Goal: Navigation & Orientation: Find specific page/section

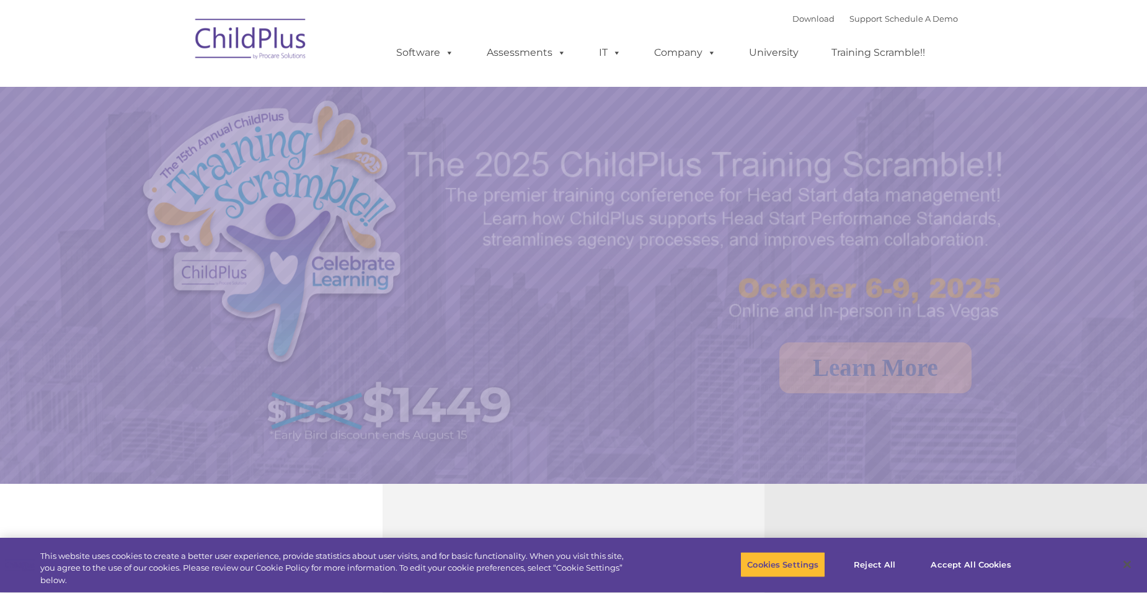
select select "MEDIUM"
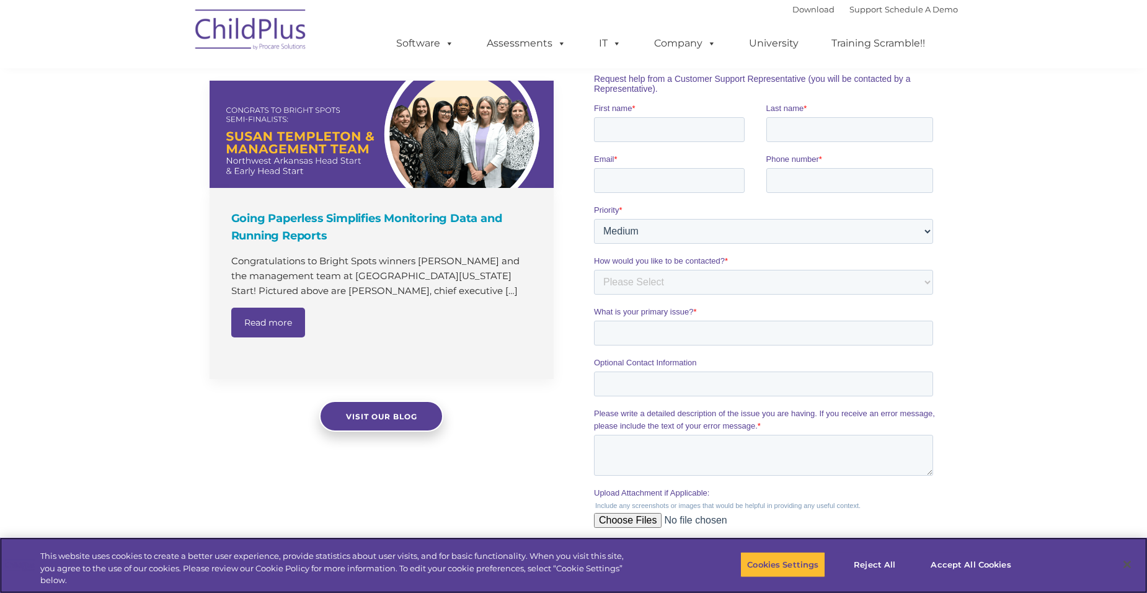
scroll to position [815, 0]
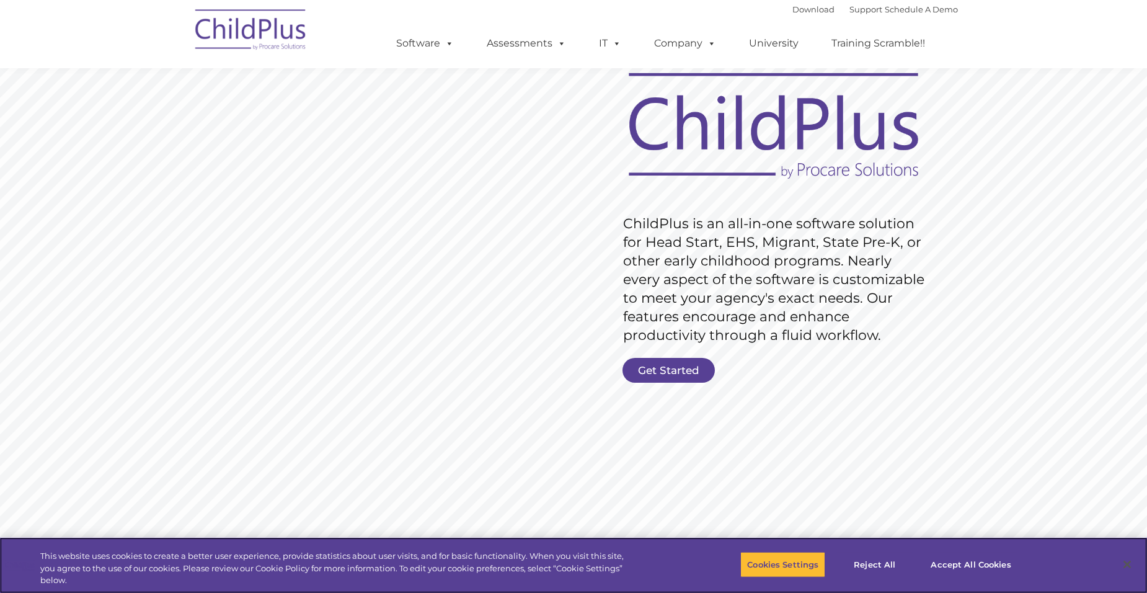
scroll to position [62, 0]
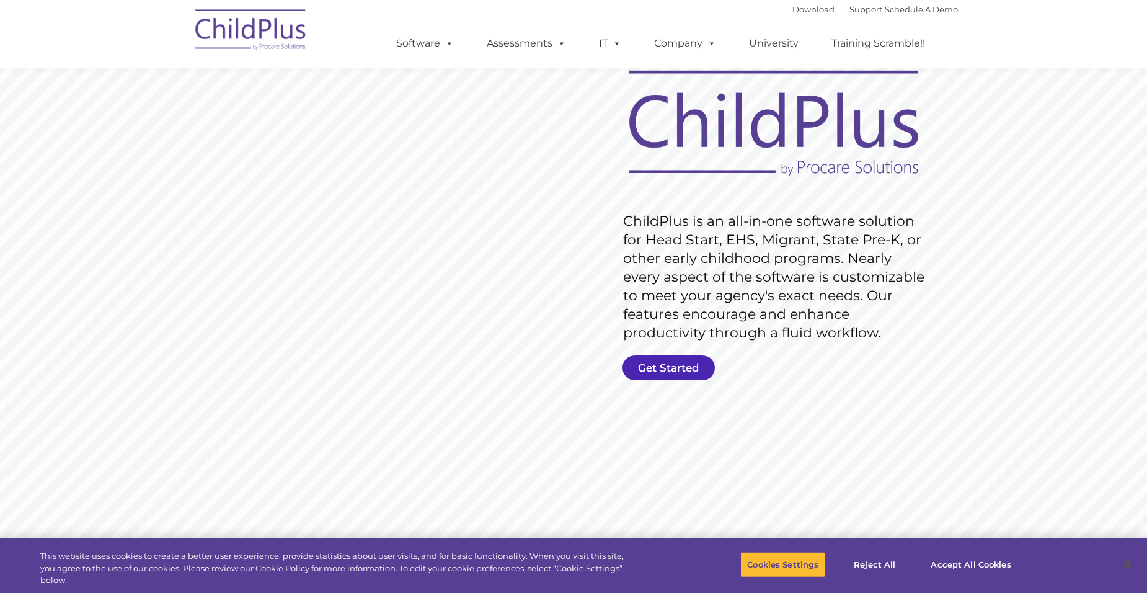
click at [674, 361] on link "Get Started" at bounding box center [669, 367] width 92 height 25
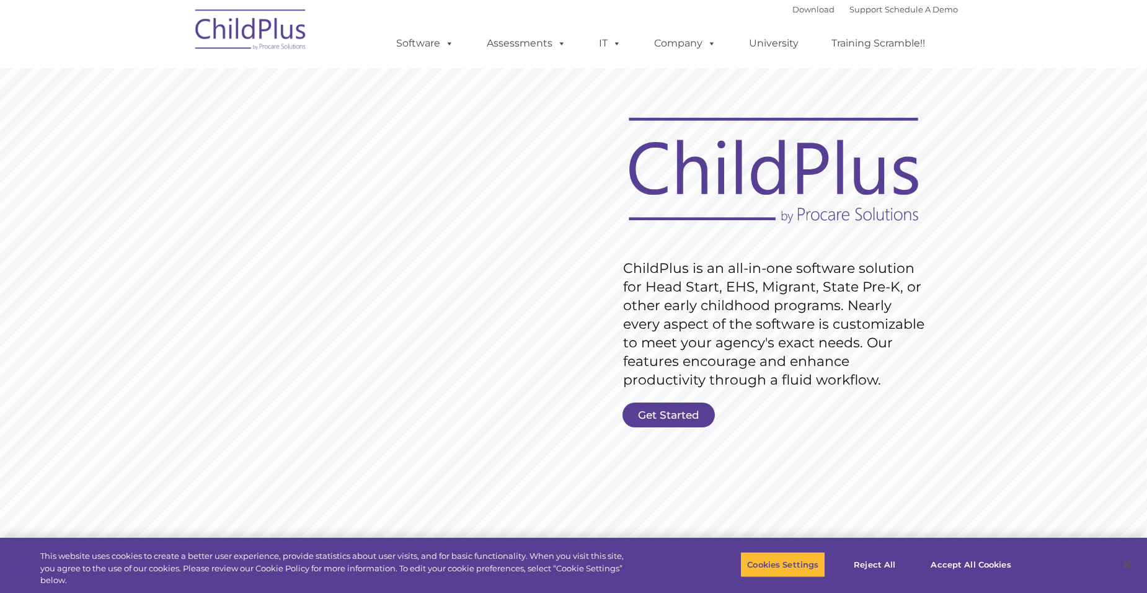
scroll to position [0, 0]
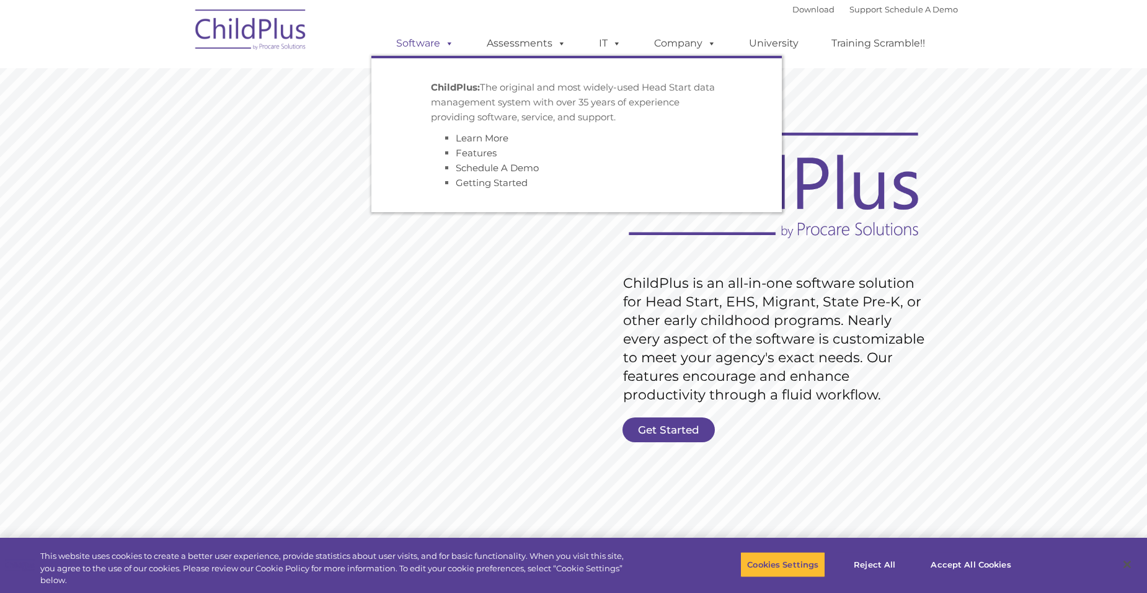
click at [428, 41] on link "Software" at bounding box center [425, 43] width 82 height 25
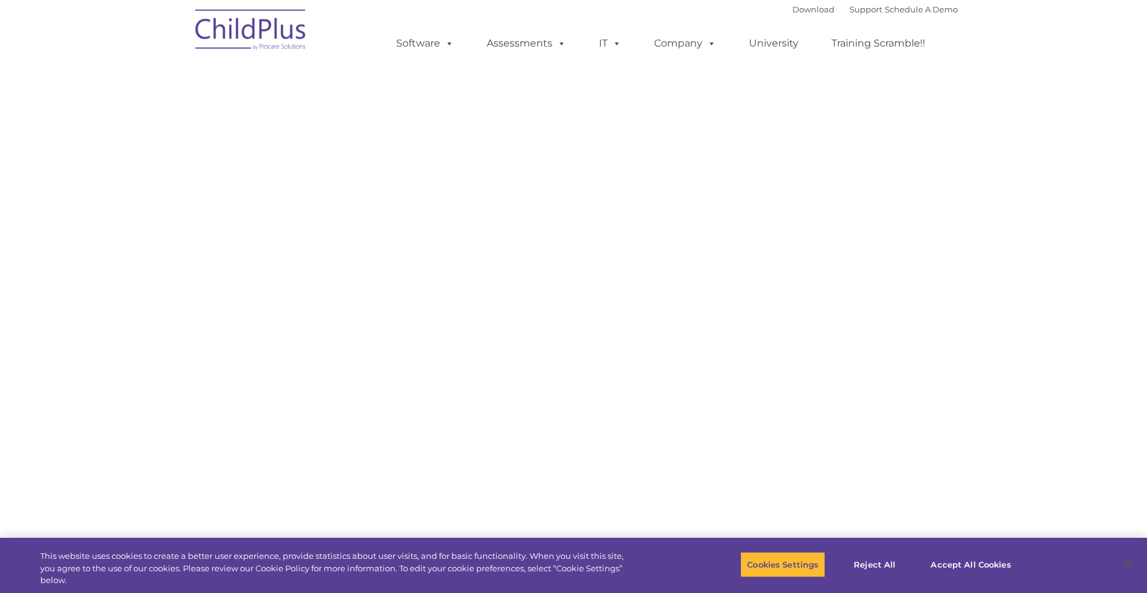
select select "MEDIUM"
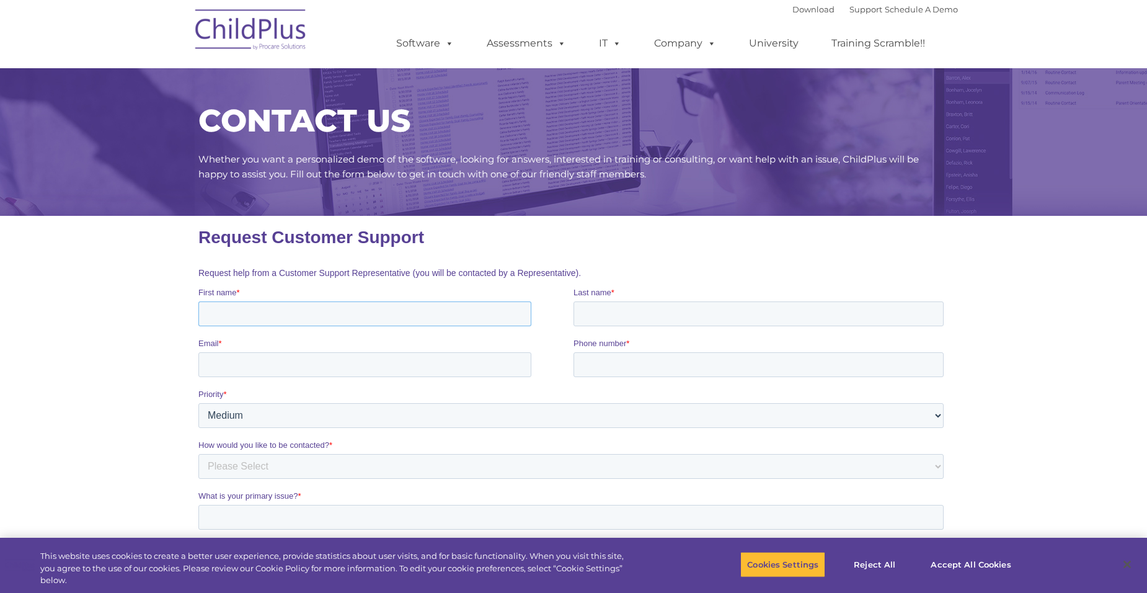
drag, startPoint x: 231, startPoint y: 317, endPoint x: 237, endPoint y: 318, distance: 6.2
click at [237, 318] on input "First name *" at bounding box center [364, 313] width 333 height 25
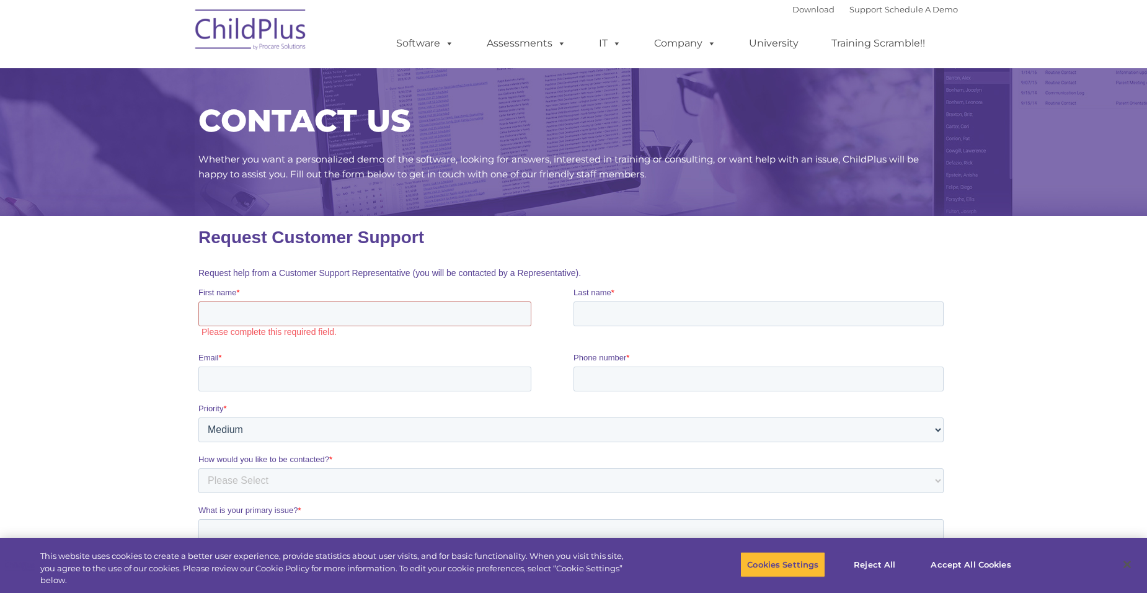
click at [759, 256] on fieldset "Request Customer Support" at bounding box center [573, 237] width 750 height 43
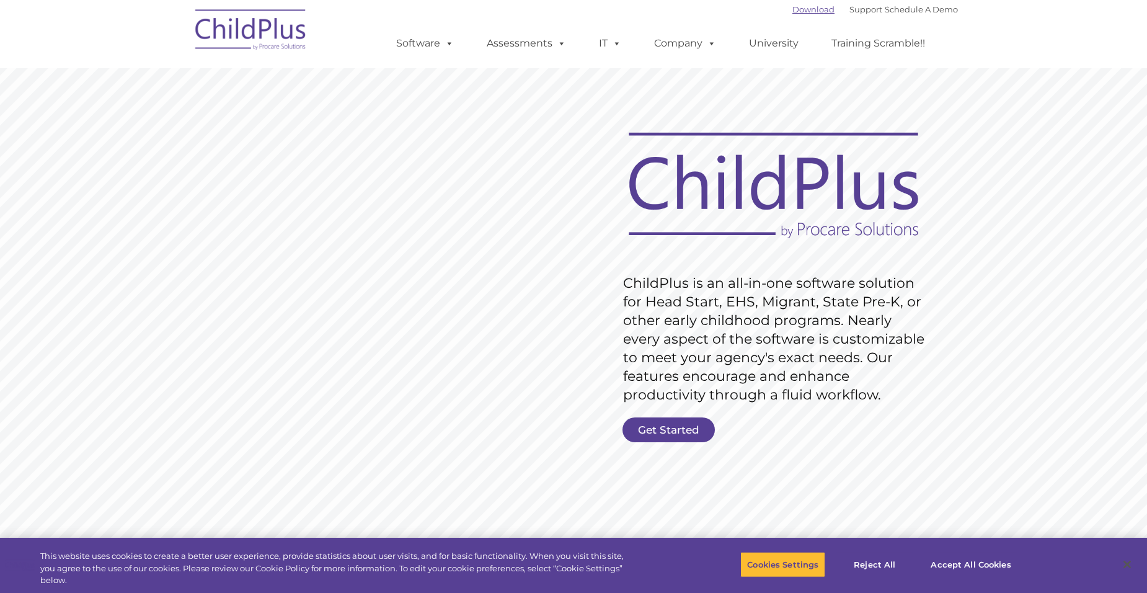
click at [801, 9] on link "Download" at bounding box center [814, 9] width 42 height 10
